Goal: Transaction & Acquisition: Purchase product/service

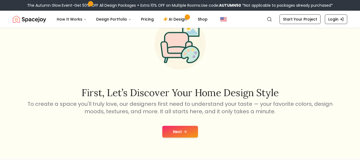
click at [174, 130] on button "Next" at bounding box center [180, 131] width 36 height 12
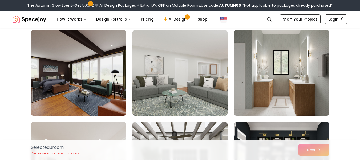
scroll to position [434, 0]
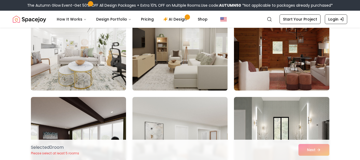
click at [194, 86] on img at bounding box center [180, 47] width 100 height 89
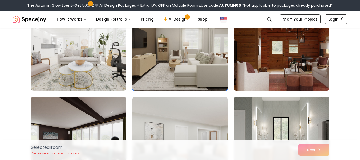
click at [248, 65] on img at bounding box center [281, 47] width 100 height 89
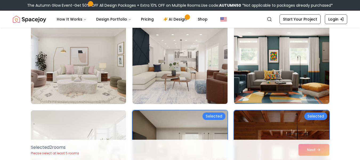
scroll to position [348, 0]
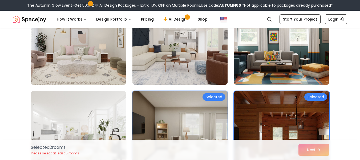
click at [202, 119] on img at bounding box center [180, 133] width 100 height 89
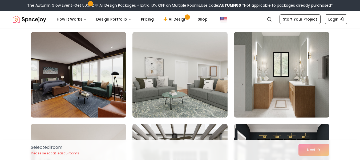
scroll to position [499, 0]
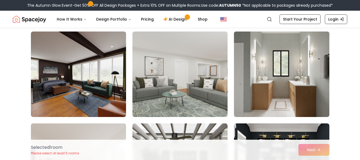
click at [263, 93] on img at bounding box center [281, 73] width 100 height 89
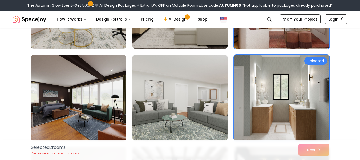
scroll to position [441, 0]
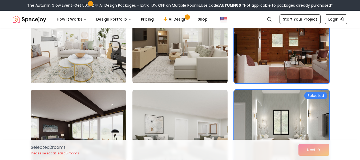
click at [264, 62] on img at bounding box center [281, 40] width 100 height 89
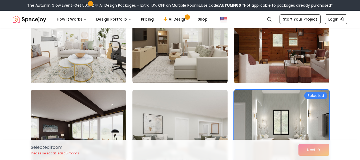
click at [201, 105] on img at bounding box center [180, 131] width 100 height 89
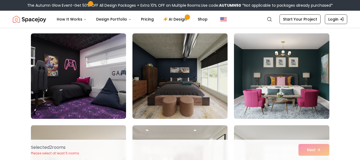
scroll to position [773, 0]
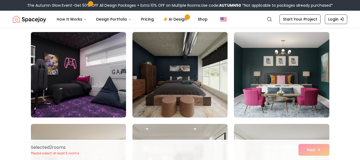
click at [155, 92] on img at bounding box center [180, 74] width 100 height 89
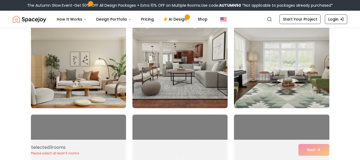
scroll to position [875, 0]
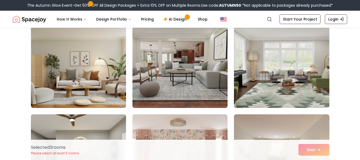
drag, startPoint x: 155, startPoint y: 92, endPoint x: 148, endPoint y: 87, distance: 8.4
click at [148, 87] on img at bounding box center [180, 64] width 100 height 89
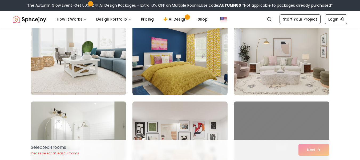
scroll to position [1254, 0]
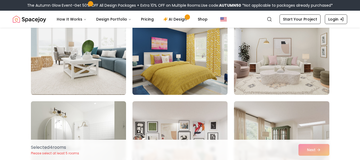
click at [118, 60] on img at bounding box center [78, 51] width 100 height 89
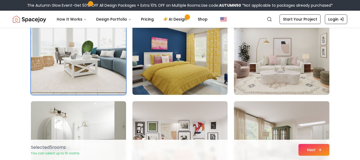
click at [324, 150] on button "Next" at bounding box center [313, 150] width 31 height 12
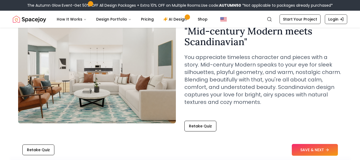
scroll to position [41, 0]
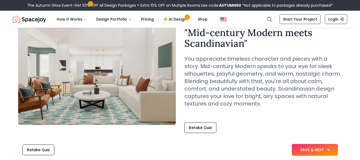
click at [305, 150] on button "SAVE & NEXT" at bounding box center [315, 150] width 46 height 12
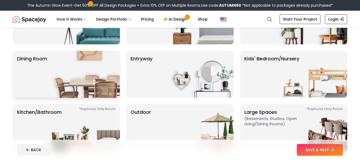
scroll to position [76, 0]
click at [87, 40] on img at bounding box center [86, 20] width 68 height 47
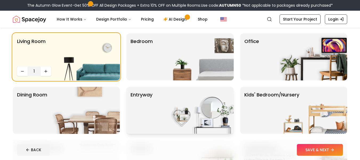
scroll to position [40, 0]
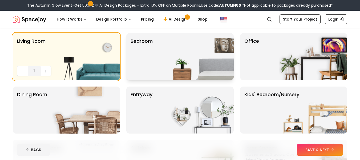
click at [170, 75] on img at bounding box center [199, 56] width 68 height 47
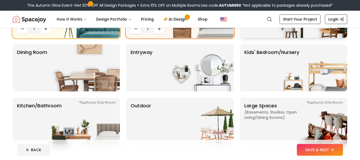
scroll to position [83, 0]
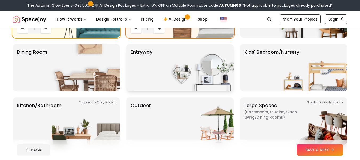
click at [142, 59] on p "entryway" at bounding box center [141, 67] width 22 height 38
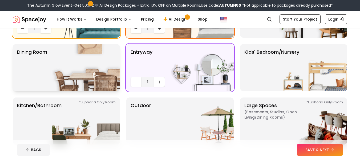
click at [100, 63] on img at bounding box center [86, 67] width 68 height 47
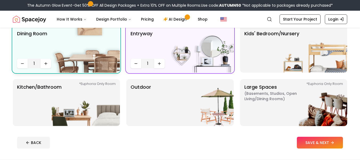
scroll to position [101, 0]
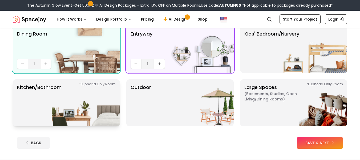
click at [97, 106] on img at bounding box center [86, 102] width 68 height 47
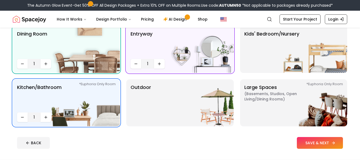
click at [315, 145] on button "SAVE & NEXT" at bounding box center [320, 143] width 46 height 12
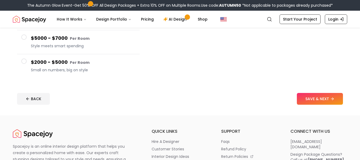
scroll to position [126, 0]
